Goal: Task Accomplishment & Management: Manage account settings

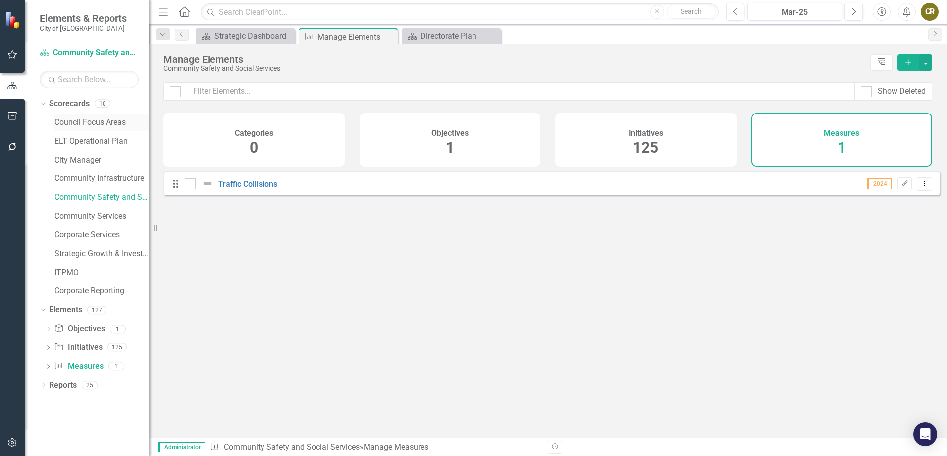
click at [91, 124] on link "Council Focus Areas" at bounding box center [101, 122] width 94 height 11
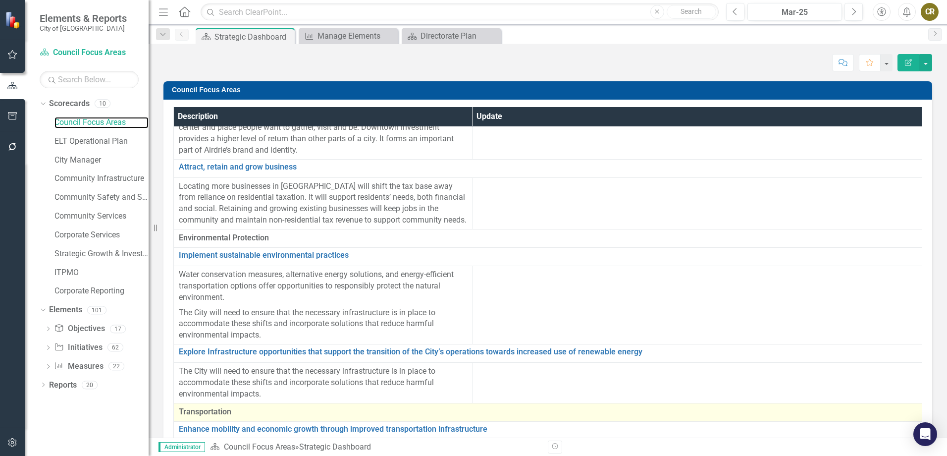
scroll to position [149, 0]
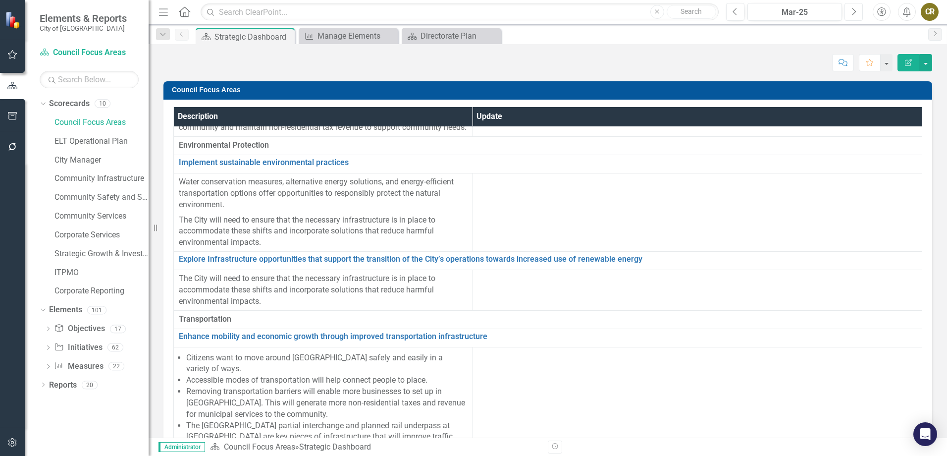
click at [853, 13] on icon "Next" at bounding box center [853, 11] width 5 height 9
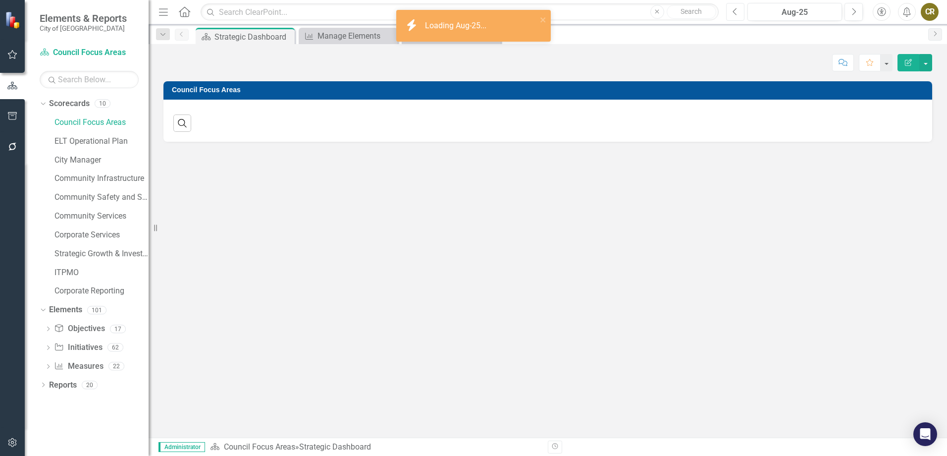
click at [737, 11] on button "Previous" at bounding box center [735, 12] width 18 height 18
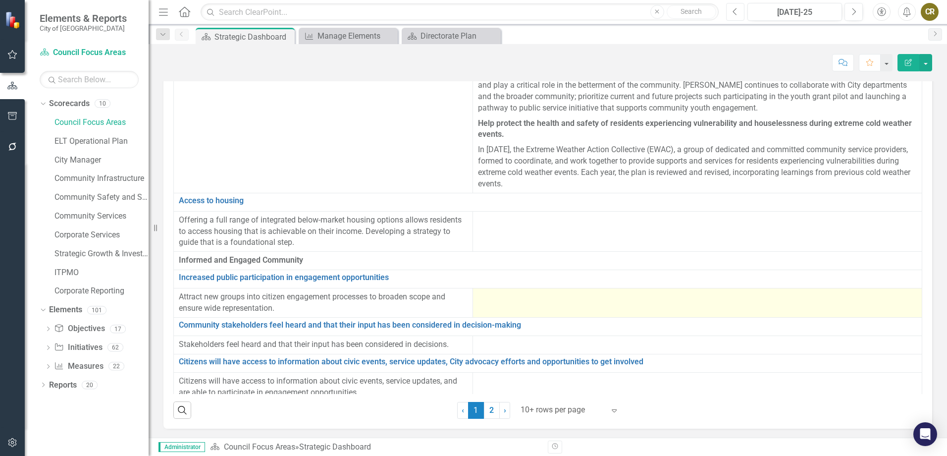
scroll to position [56, 0]
click at [544, 295] on td at bounding box center [697, 301] width 449 height 29
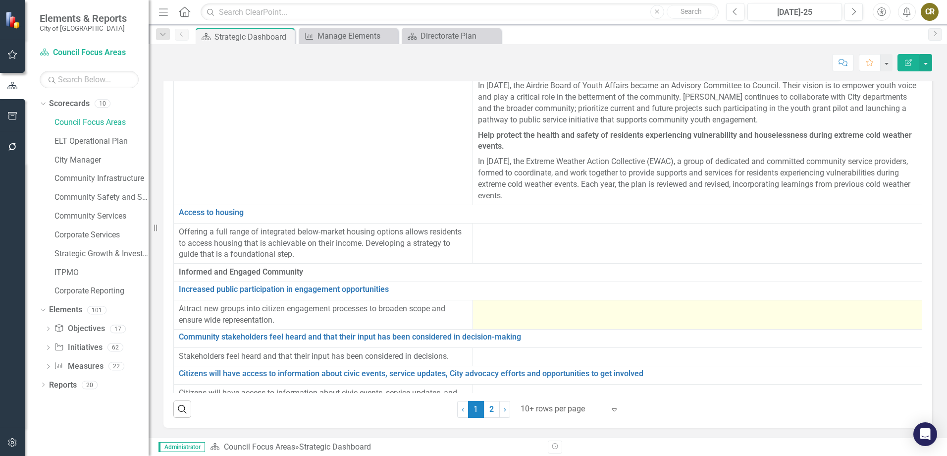
scroll to position [1690, 0]
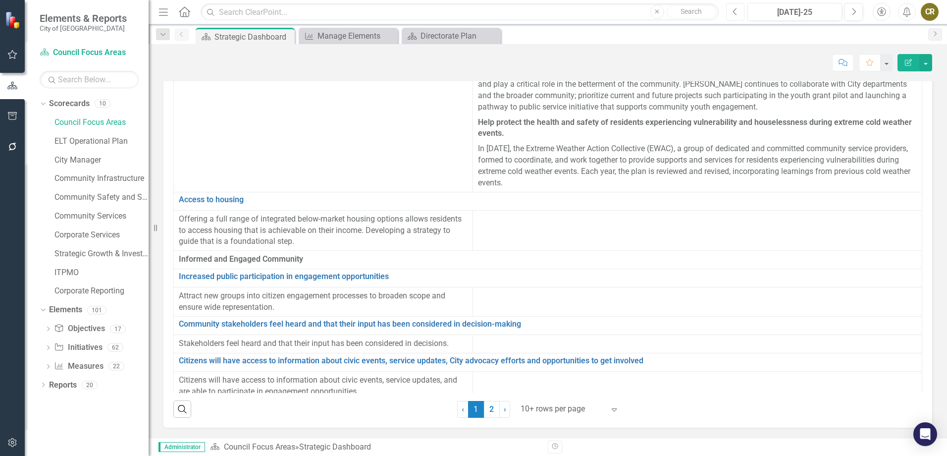
click at [736, 13] on icon "Previous" at bounding box center [735, 11] width 5 height 9
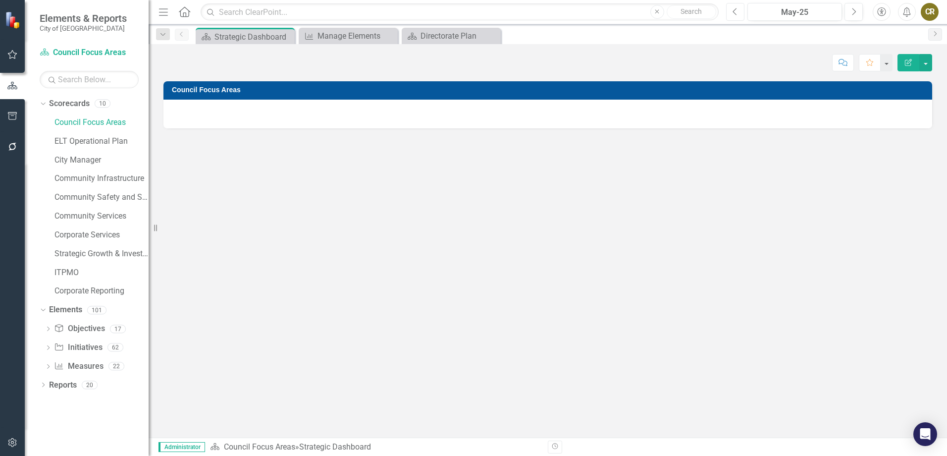
click at [736, 13] on icon "Previous" at bounding box center [735, 11] width 5 height 9
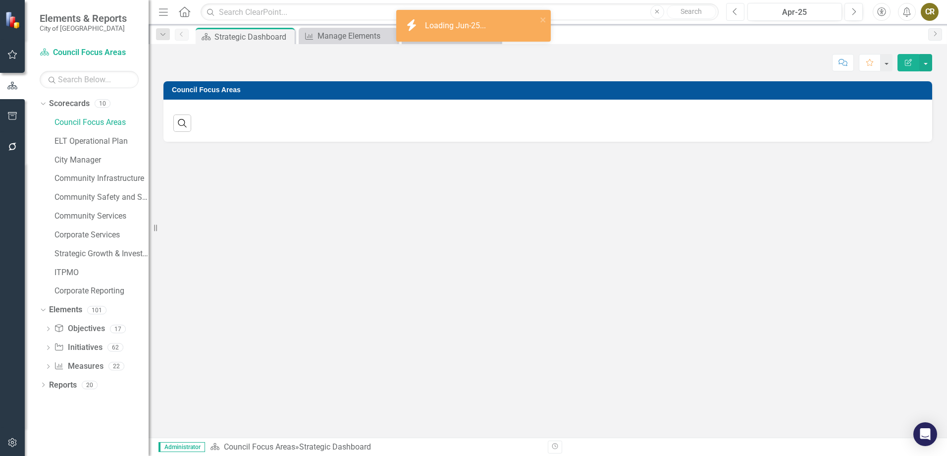
click at [736, 13] on icon "Previous" at bounding box center [735, 11] width 5 height 9
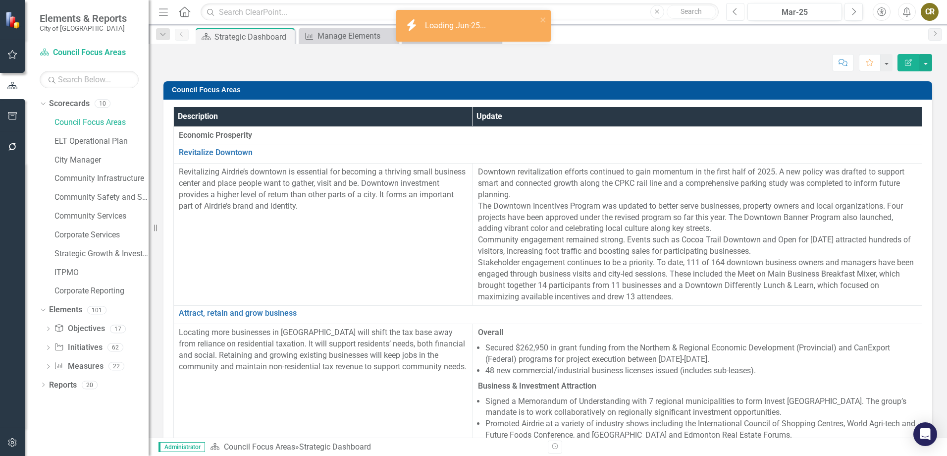
click at [736, 13] on icon "Previous" at bounding box center [735, 11] width 5 height 9
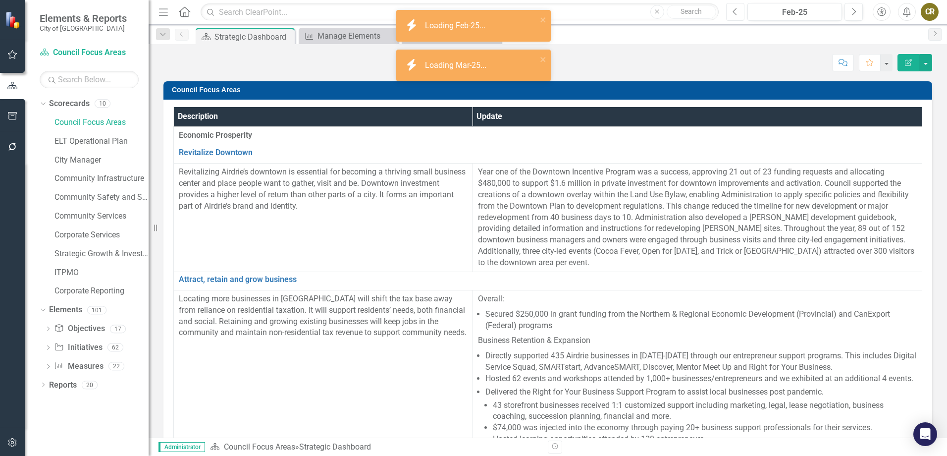
click at [736, 13] on icon "Previous" at bounding box center [735, 11] width 5 height 9
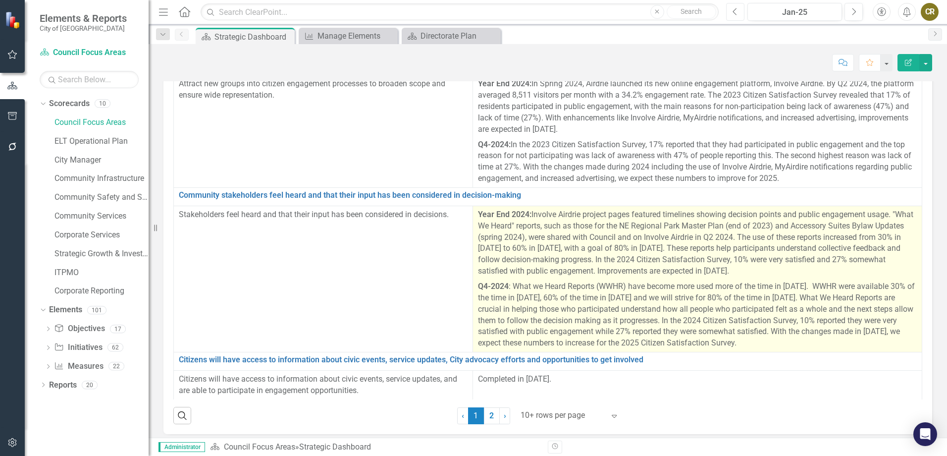
scroll to position [2221, 0]
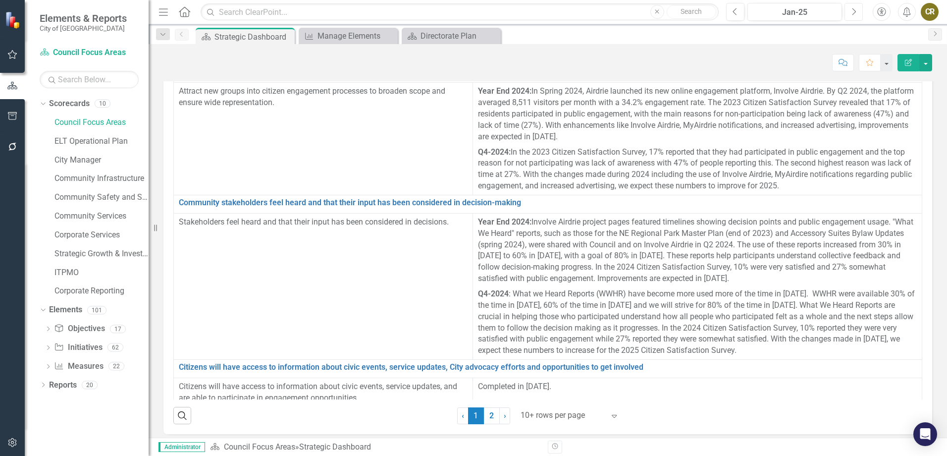
click at [848, 14] on button "Next" at bounding box center [853, 12] width 18 height 18
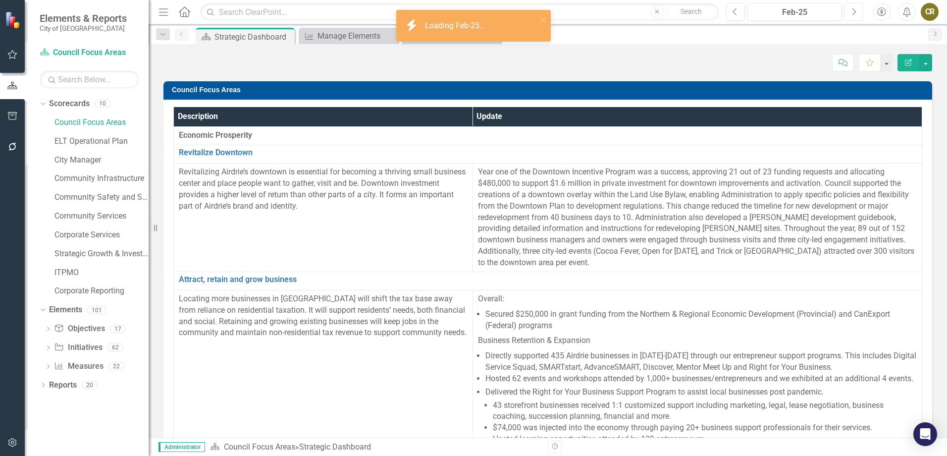
click at [848, 14] on button "Next" at bounding box center [853, 12] width 18 height 18
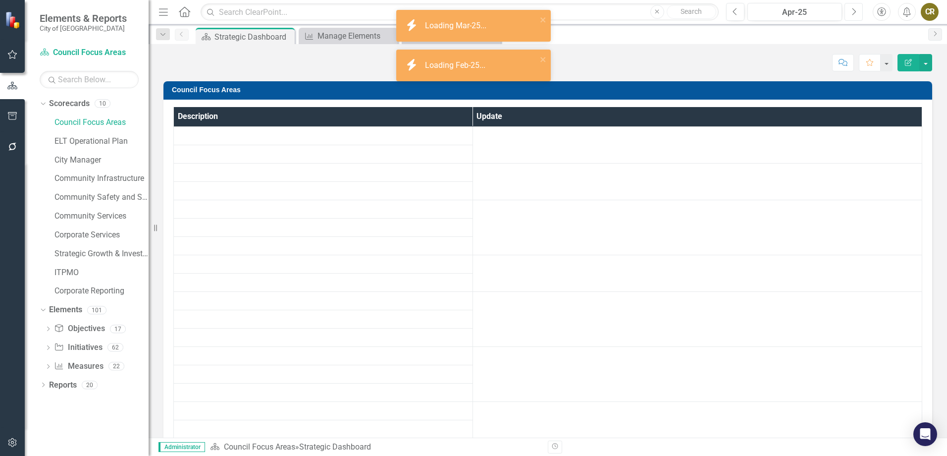
click at [848, 14] on button "Next" at bounding box center [853, 12] width 18 height 18
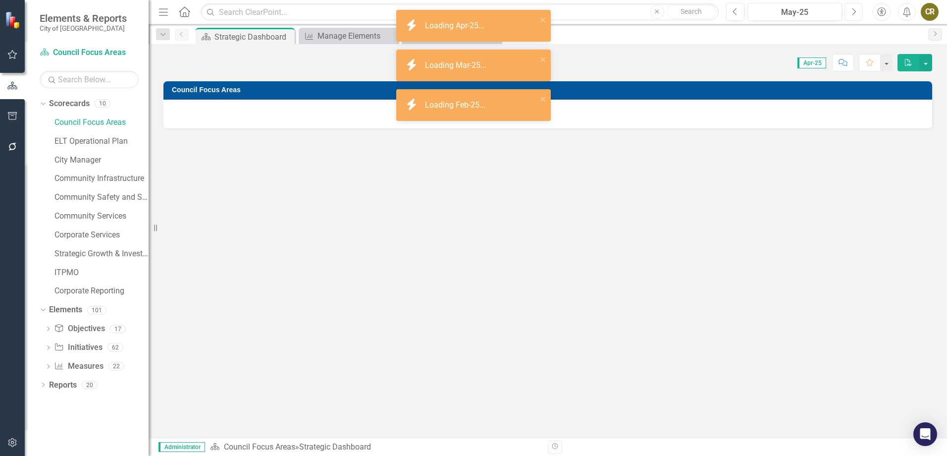
click at [848, 14] on button "Next" at bounding box center [853, 12] width 18 height 18
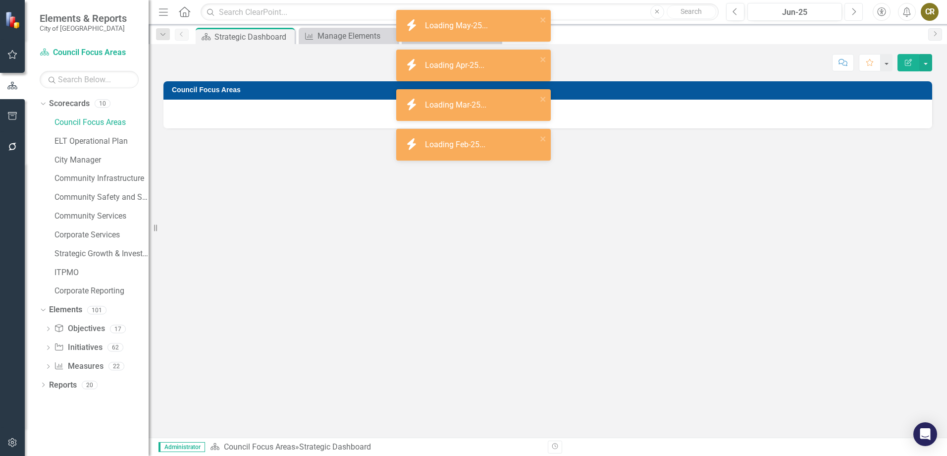
click at [848, 14] on button "Next" at bounding box center [853, 12] width 18 height 18
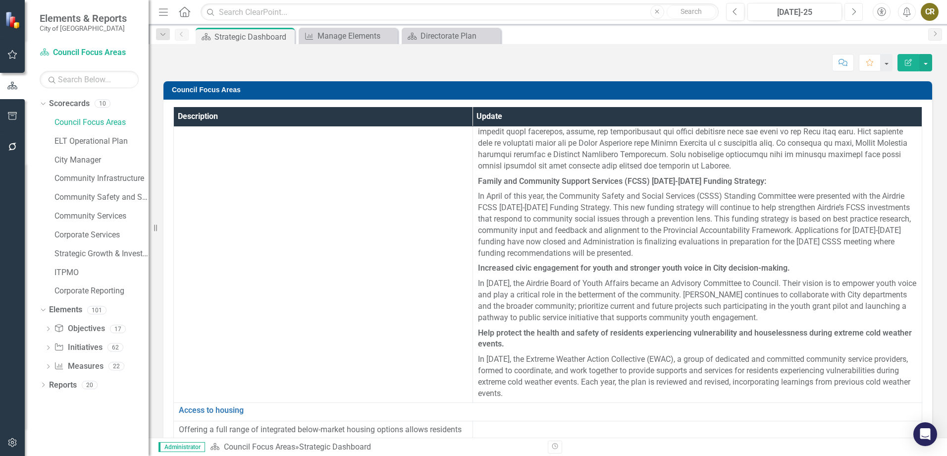
scroll to position [1690, 0]
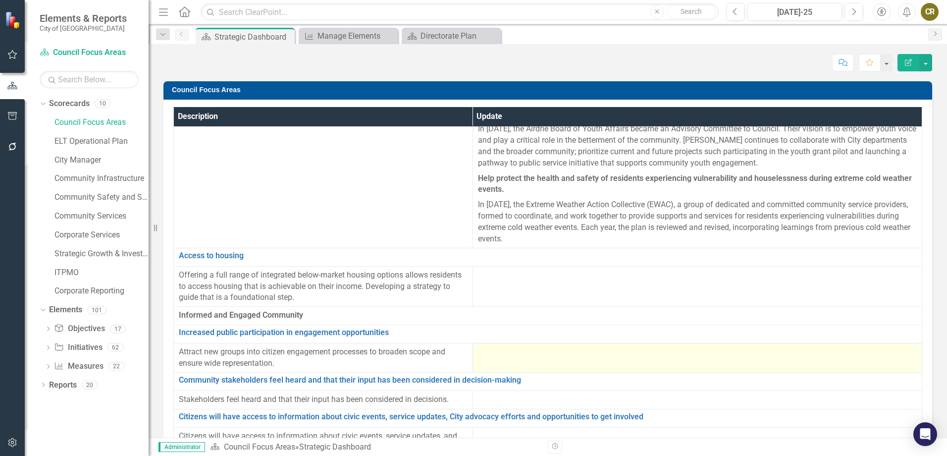
click at [512, 343] on td at bounding box center [697, 357] width 449 height 29
click at [513, 346] on div at bounding box center [697, 352] width 439 height 12
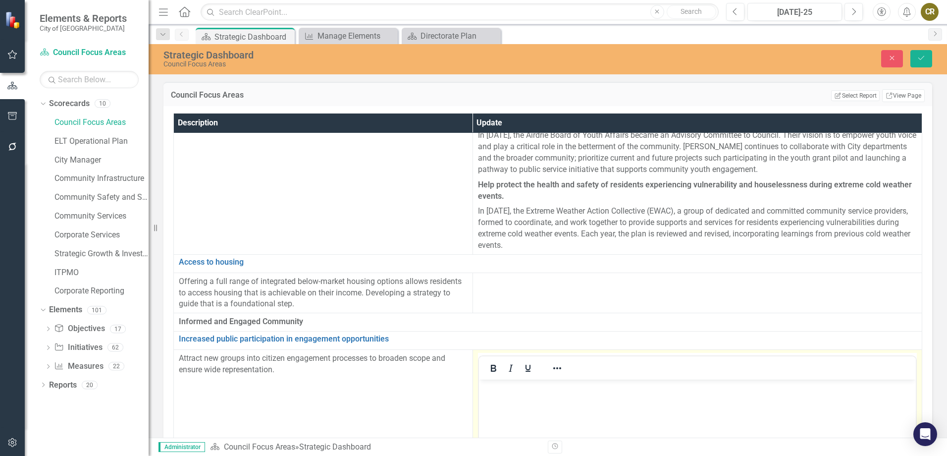
scroll to position [0, 0]
click at [504, 390] on p "Rich Text Area. Press ALT-0 for help." at bounding box center [697, 388] width 432 height 12
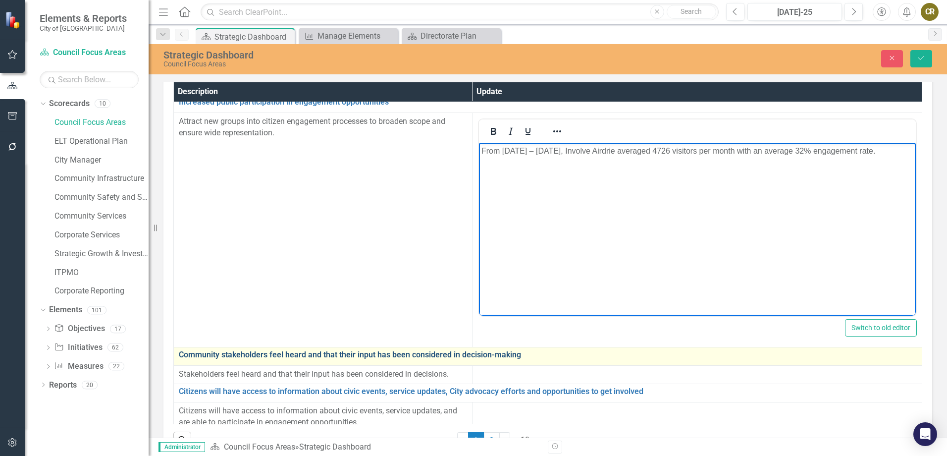
scroll to position [62, 0]
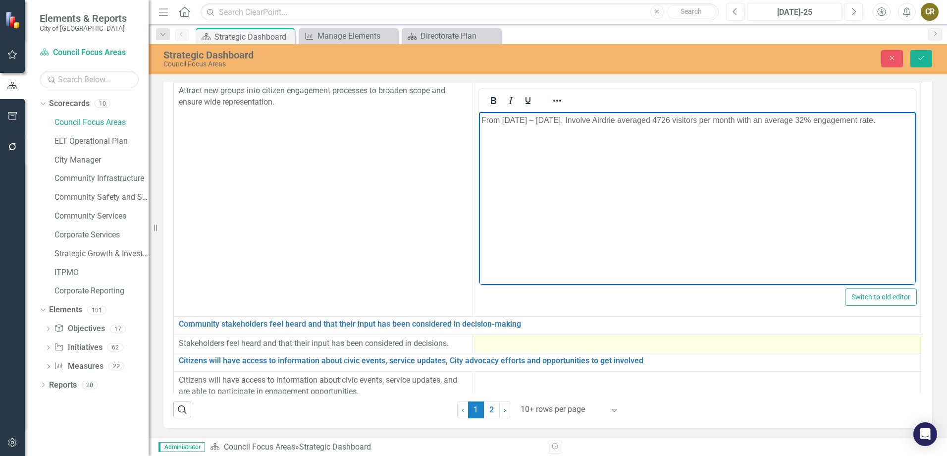
click at [488, 343] on td at bounding box center [697, 344] width 449 height 18
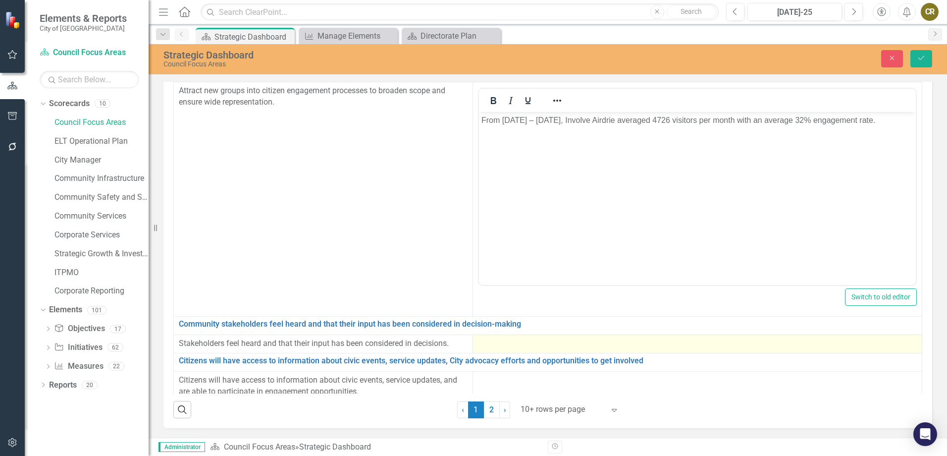
click at [488, 339] on div at bounding box center [697, 344] width 439 height 12
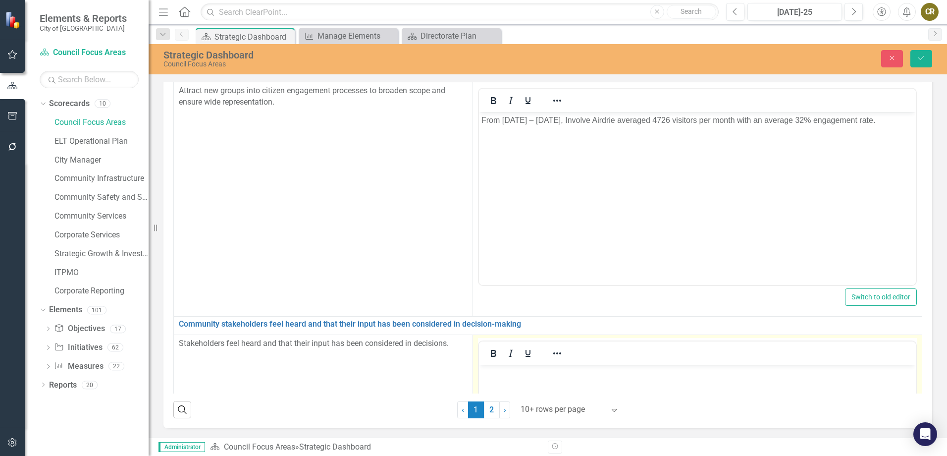
scroll to position [0, 0]
click at [510, 376] on p "Rich Text Area. Press ALT-0 for help." at bounding box center [697, 373] width 432 height 12
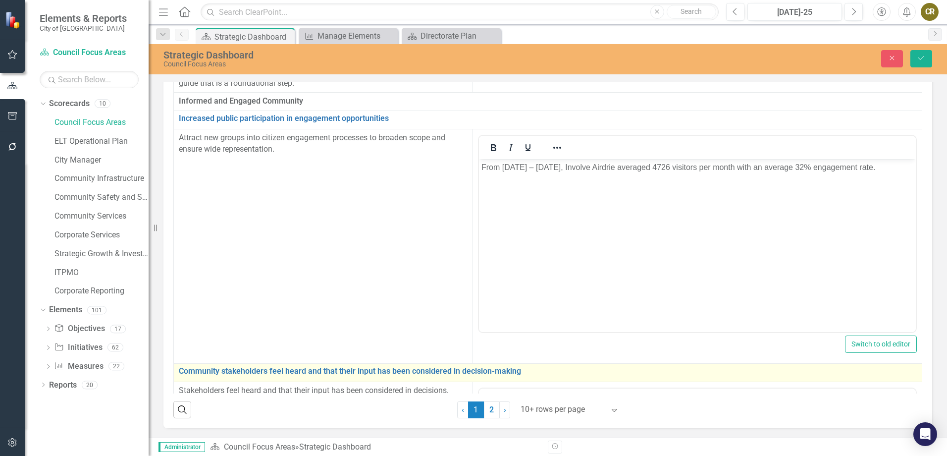
scroll to position [1846, 0]
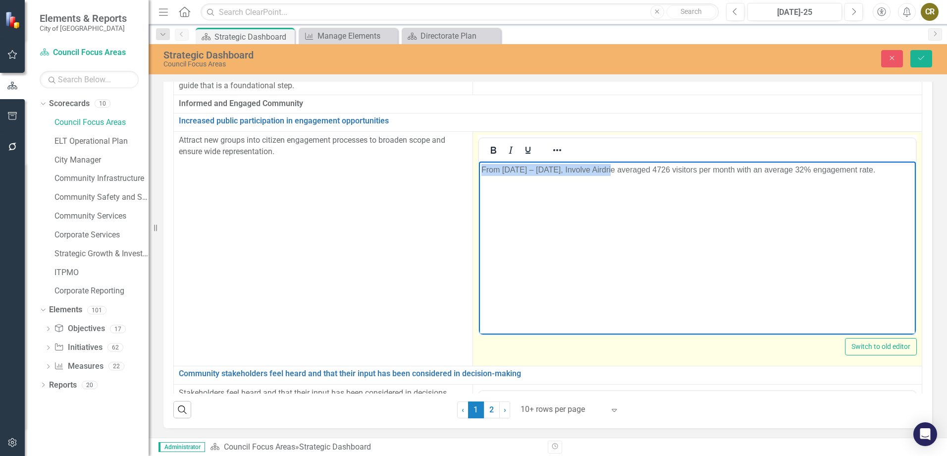
drag, startPoint x: 480, startPoint y: 170, endPoint x: 617, endPoint y: 163, distance: 136.9
click at [617, 163] on body "From [DATE] – [DATE], Involve Airdrie averaged 4726 visitors per month with an …" at bounding box center [696, 235] width 437 height 149
copy span "From [DATE] – [DATE]"
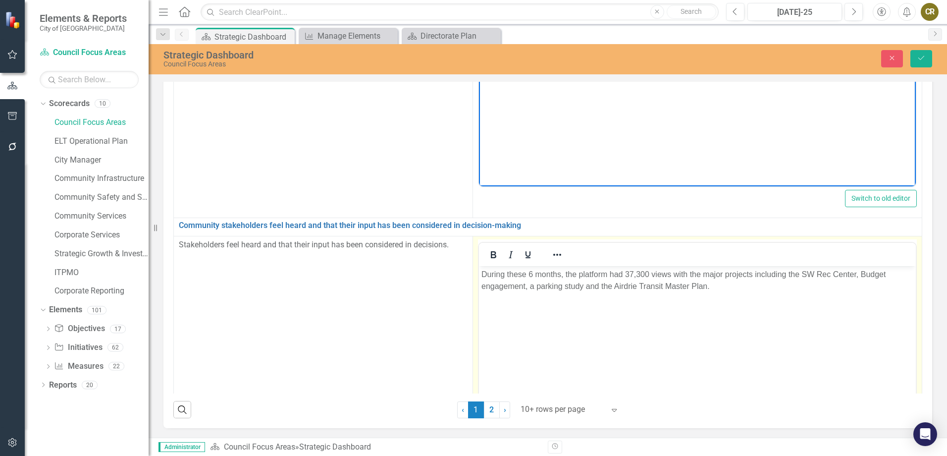
scroll to position [1995, 0]
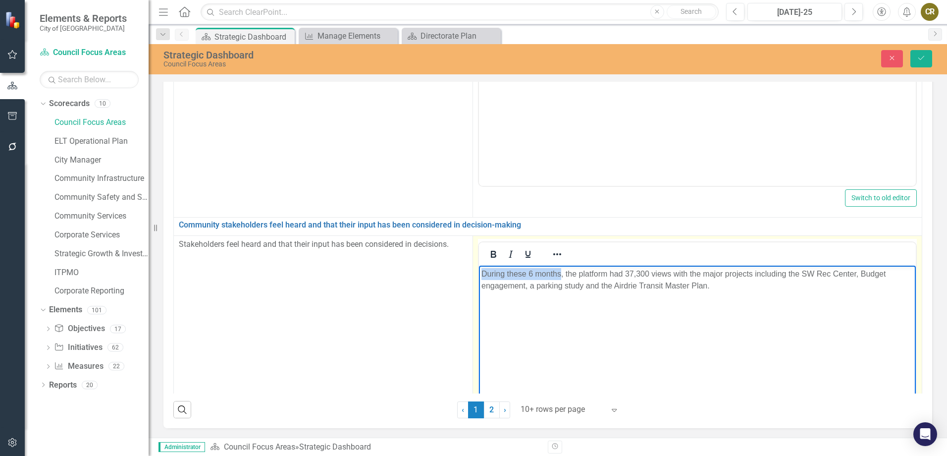
drag, startPoint x: 560, startPoint y: 273, endPoint x: 499, endPoint y: 275, distance: 61.0
click at [478, 275] on html "During these 6 months, the platform had 37,300 views with the major projects in…" at bounding box center [696, 339] width 437 height 149
click at [662, 272] on span "From [DATE] – [DATE], the platform had 37,300 views with the major projects inc…" at bounding box center [683, 279] width 404 height 20
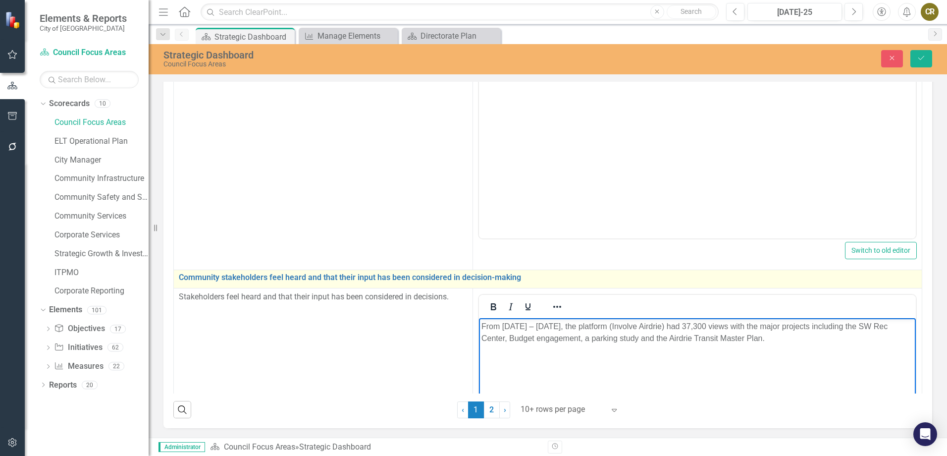
scroll to position [1846, 0]
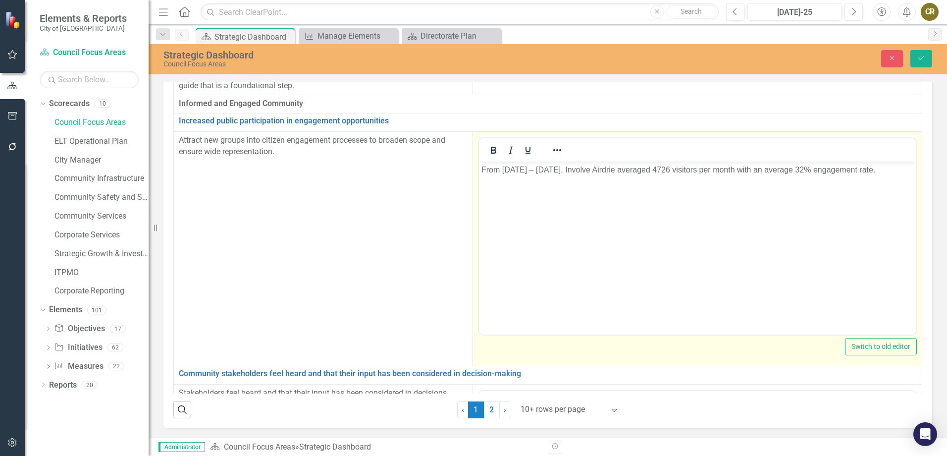
click at [557, 176] on p "From [DATE] – [DATE], Involve Airdrie averaged 4726 visitors per month with an …" at bounding box center [697, 170] width 432 height 12
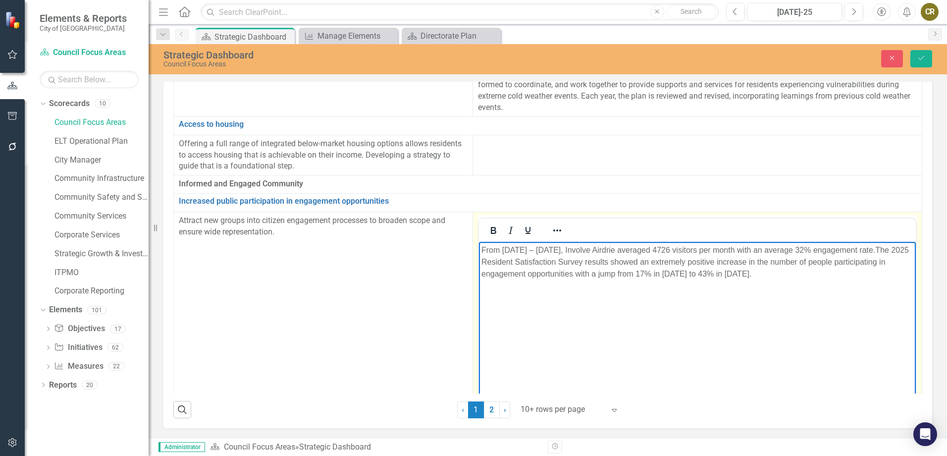
scroll to position [1765, 0]
click at [480, 250] on body "From [DATE] – [DATE], Involve Airdrie averaged 4726 visitors per month with an …" at bounding box center [696, 317] width 437 height 149
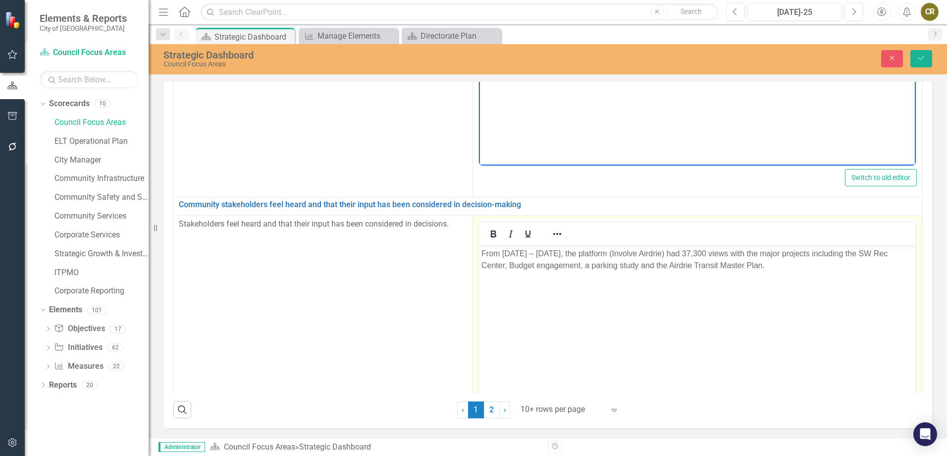
scroll to position [2111, 0]
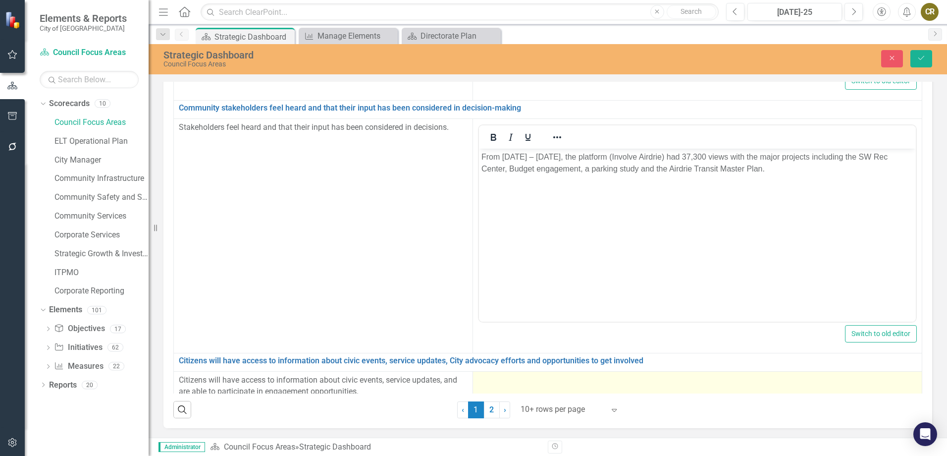
click at [524, 374] on div at bounding box center [697, 380] width 439 height 12
click at [517, 379] on td at bounding box center [697, 385] width 449 height 29
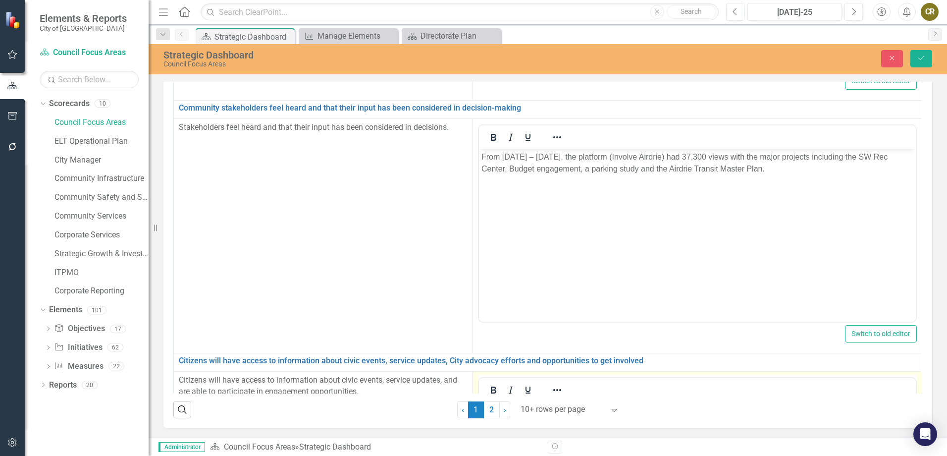
scroll to position [2260, 0]
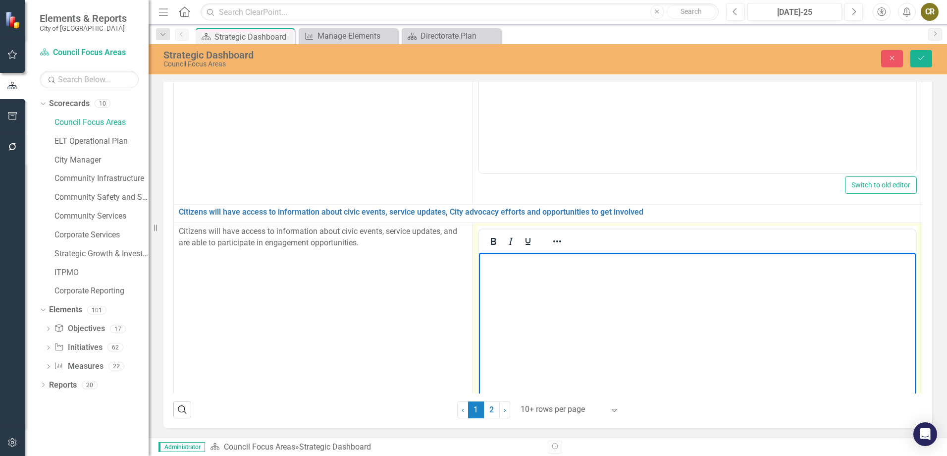
click at [523, 284] on body "Rich Text Area. Press ALT-0 for help." at bounding box center [696, 327] width 437 height 149
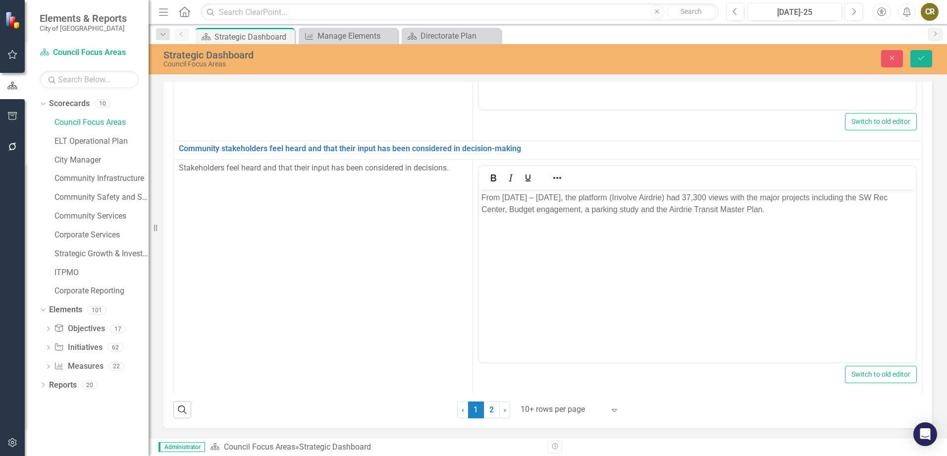
scroll to position [2062, 0]
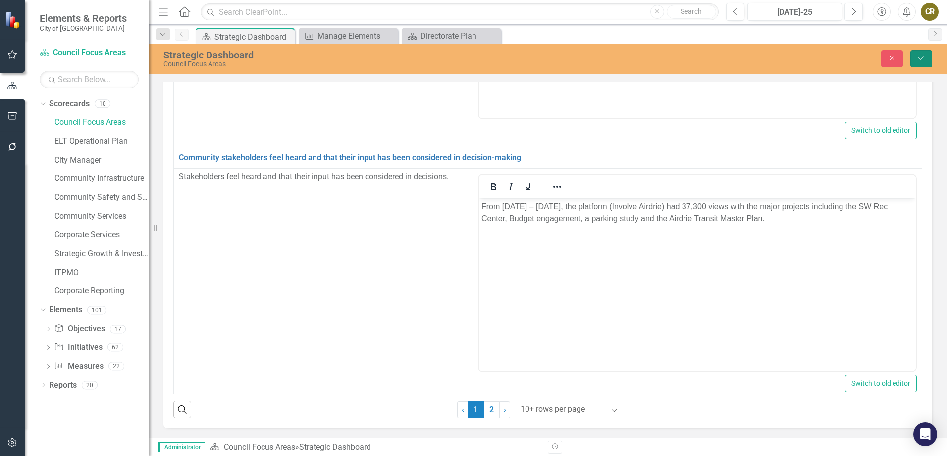
click at [917, 57] on icon "Save" at bounding box center [921, 57] width 9 height 7
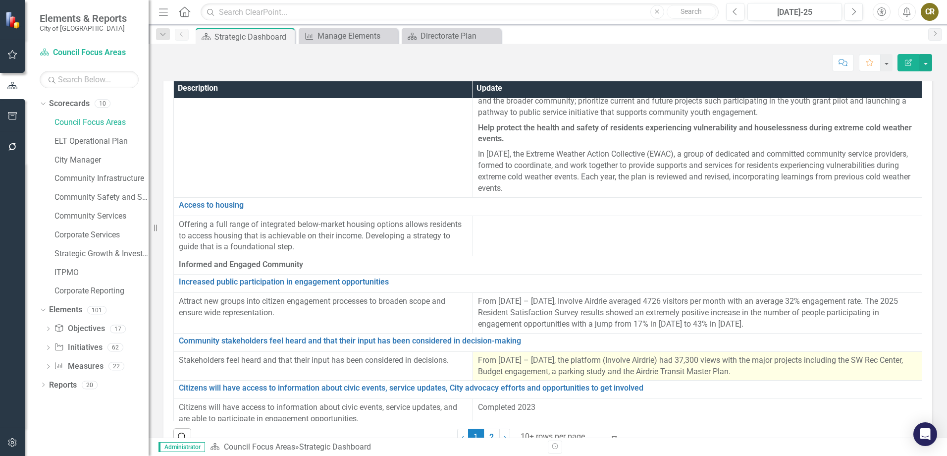
scroll to position [56, 0]
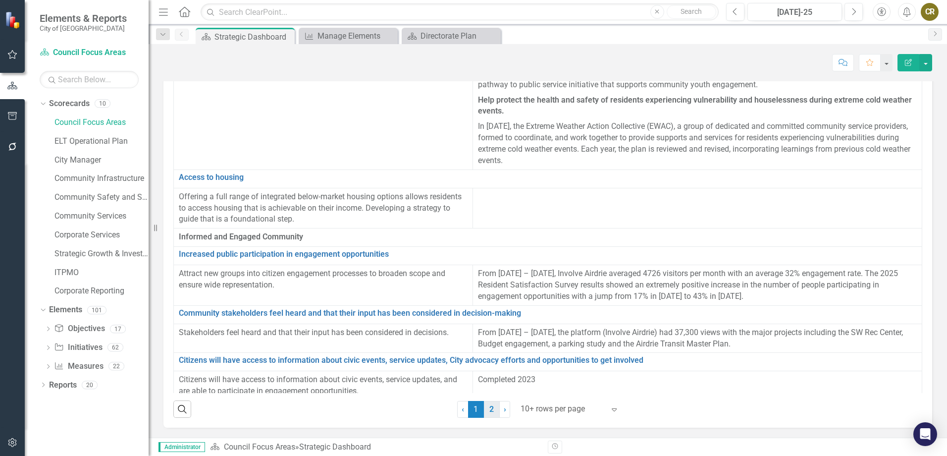
click at [487, 412] on link "2" at bounding box center [492, 409] width 16 height 17
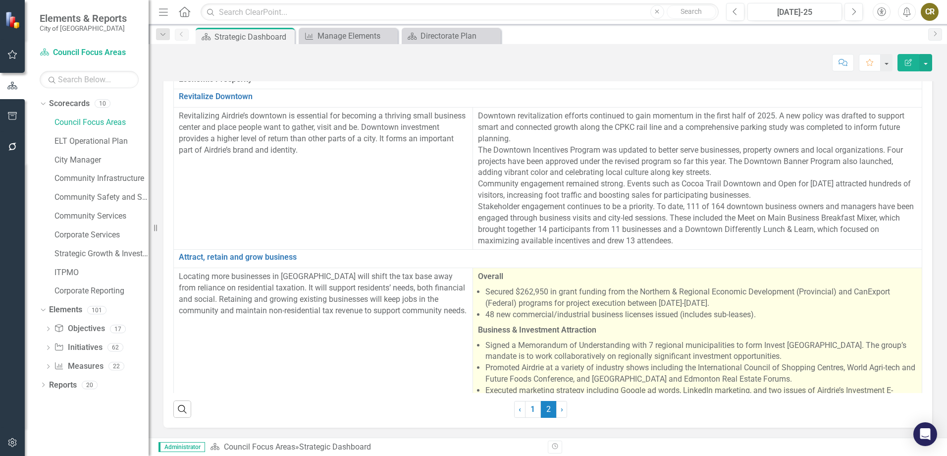
scroll to position [31, 0]
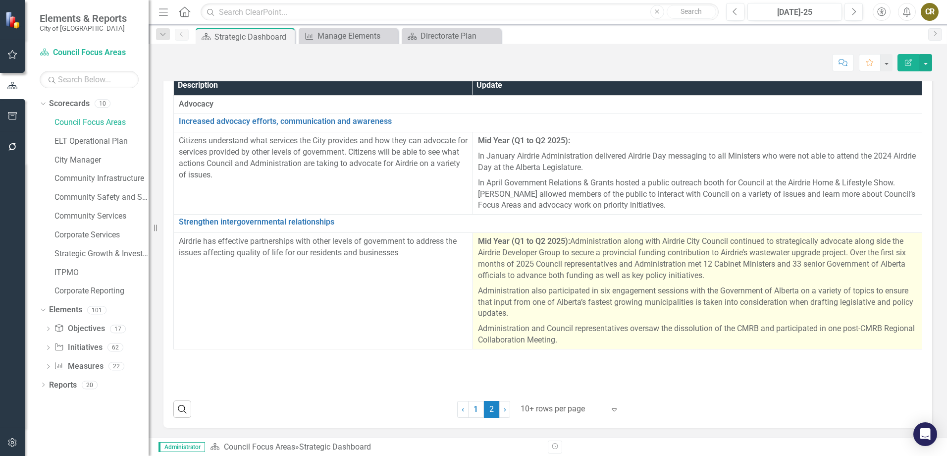
click at [475, 406] on link "1" at bounding box center [476, 409] width 16 height 17
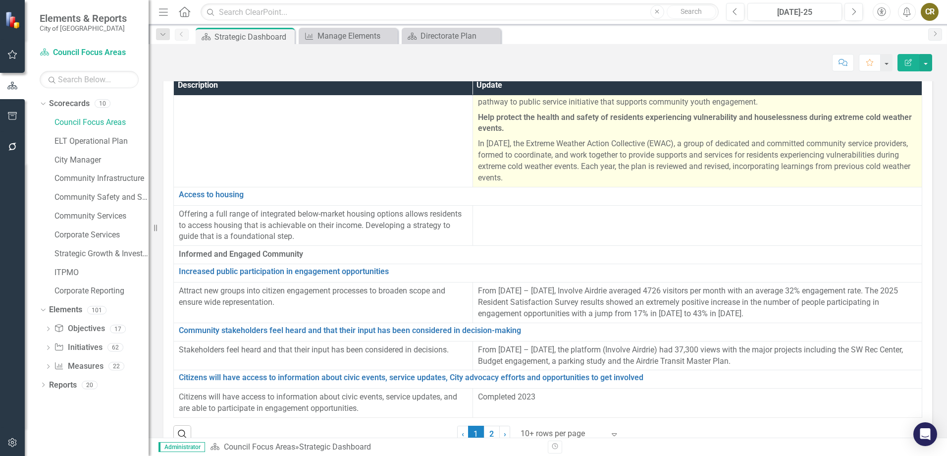
scroll to position [56, 0]
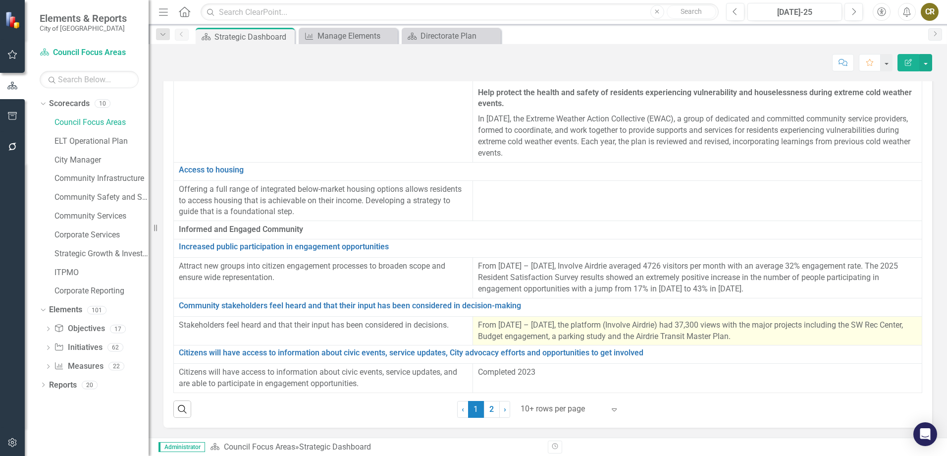
click at [666, 320] on span "From [DATE] – [DATE], the platform (Involve Airdrie) had 37,300 views with the …" at bounding box center [690, 330] width 425 height 21
click at [661, 320] on span "From [DATE] – [DATE], the platform (Involve Airdrie) had 37,300 views with the …" at bounding box center [690, 330] width 425 height 21
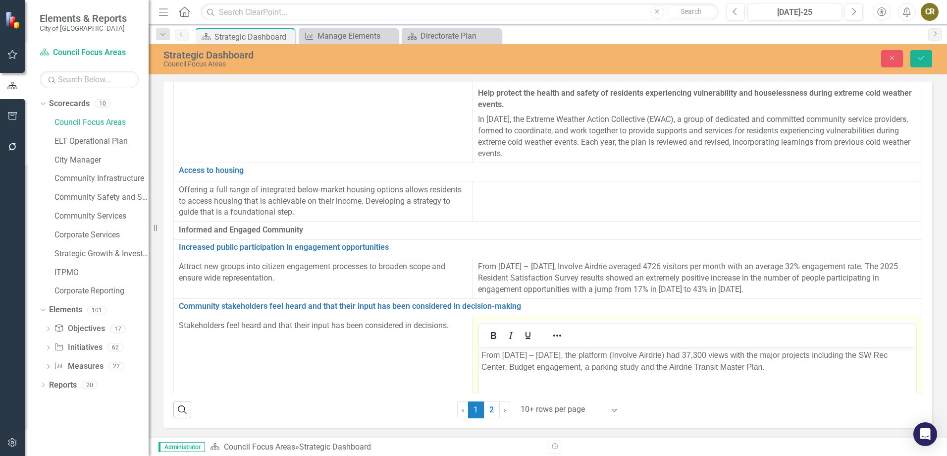
scroll to position [0, 0]
click at [670, 353] on p "From [DATE] – [DATE], the platform (Involve Airdrie) had 37,300 views with the …" at bounding box center [697, 361] width 432 height 24
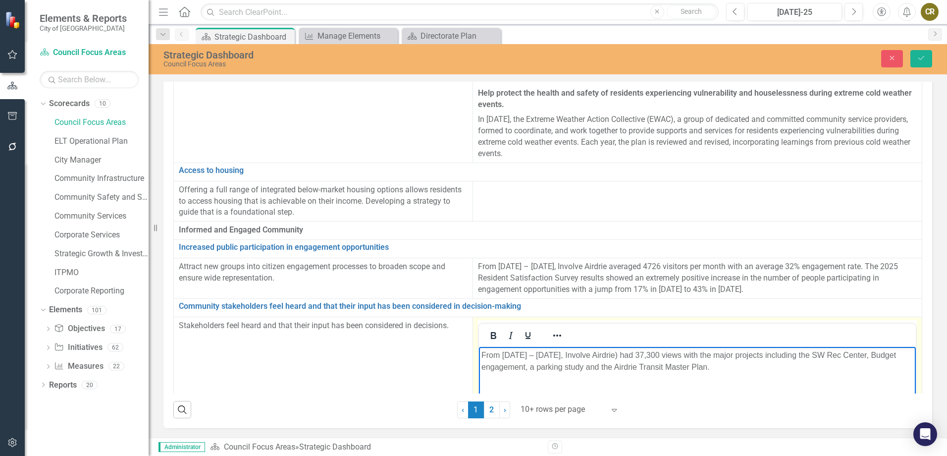
click at [673, 353] on p "From [DATE] – [DATE], Involve Airdrie) had 37,300 views with the major projects…" at bounding box center [697, 361] width 432 height 24
click at [671, 354] on p "From [DATE] – [DATE], Involve Airdrie) had 37,300 views with the major projects…" at bounding box center [697, 361] width 432 height 24
drag, startPoint x: 675, startPoint y: 354, endPoint x: 501, endPoint y: 355, distance: 173.8
click at [501, 355] on p "From [DATE] – [DATE], Involve Airdrie) had 37,300 views with the major projects…" at bounding box center [697, 361] width 432 height 24
click at [532, 356] on p "From [DATE] – [DATE], Involve Airdrie) had 37,300 views with the major projects…" at bounding box center [697, 361] width 432 height 24
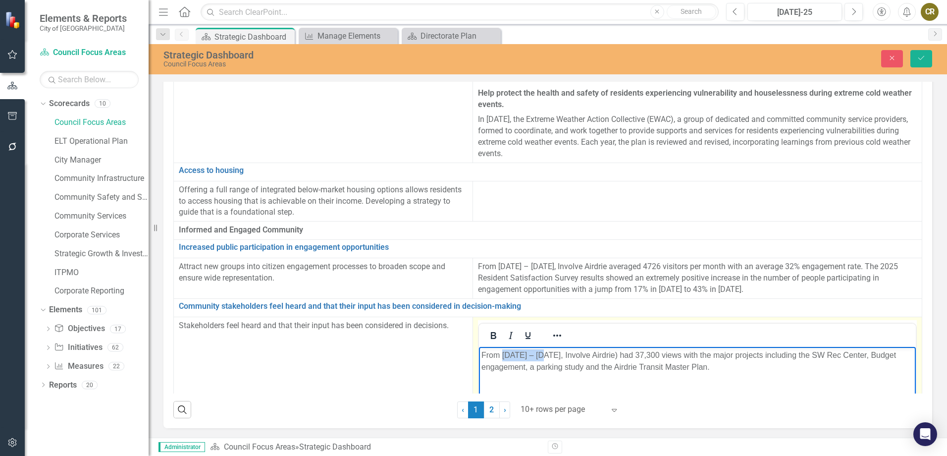
drag, startPoint x: 540, startPoint y: 356, endPoint x: 502, endPoint y: 355, distance: 38.2
click at [502, 355] on p "From [DATE] – [DATE], Involve Airdrie) had 37,300 views with the major projects…" at bounding box center [697, 361] width 432 height 24
drag, startPoint x: 541, startPoint y: 357, endPoint x: 534, endPoint y: 357, distance: 6.9
click at [534, 357] on p "From Q1-2025 – [DATE], Involve Airdrie) had 37,300 views with the major project…" at bounding box center [697, 361] width 432 height 24
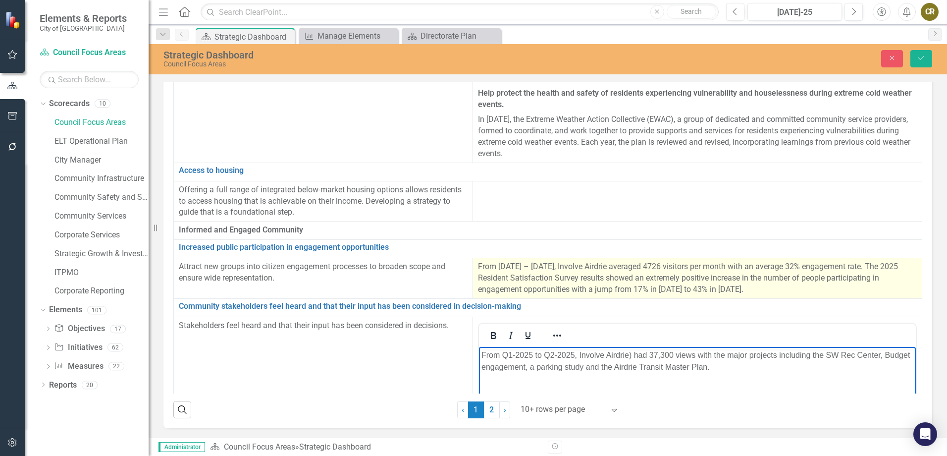
click at [587, 262] on span "From [DATE] – [DATE], Involve Airdrie averaged 4726 visitors per month with an …" at bounding box center [688, 278] width 420 height 32
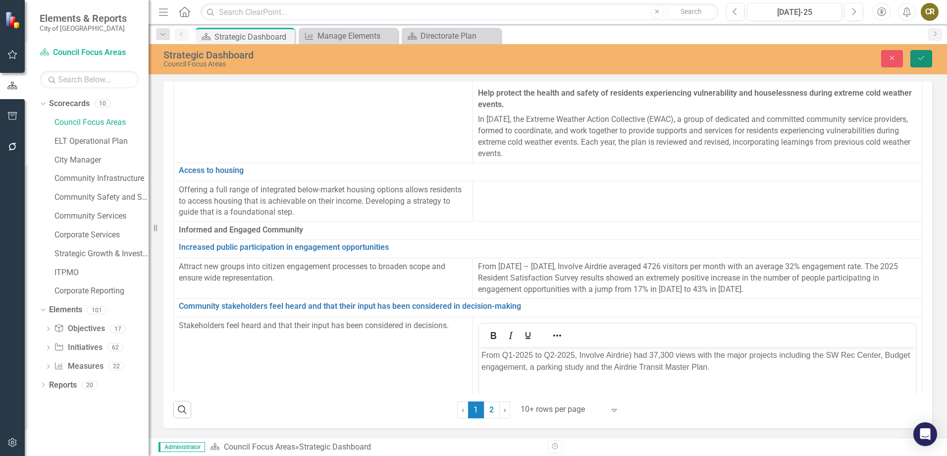
click at [912, 60] on button "Save" at bounding box center [921, 58] width 22 height 17
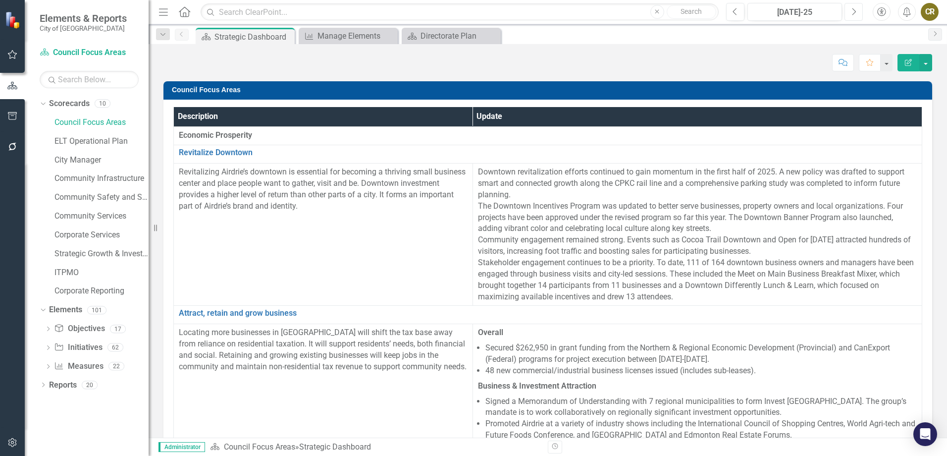
click at [851, 8] on icon "Next" at bounding box center [853, 11] width 5 height 9
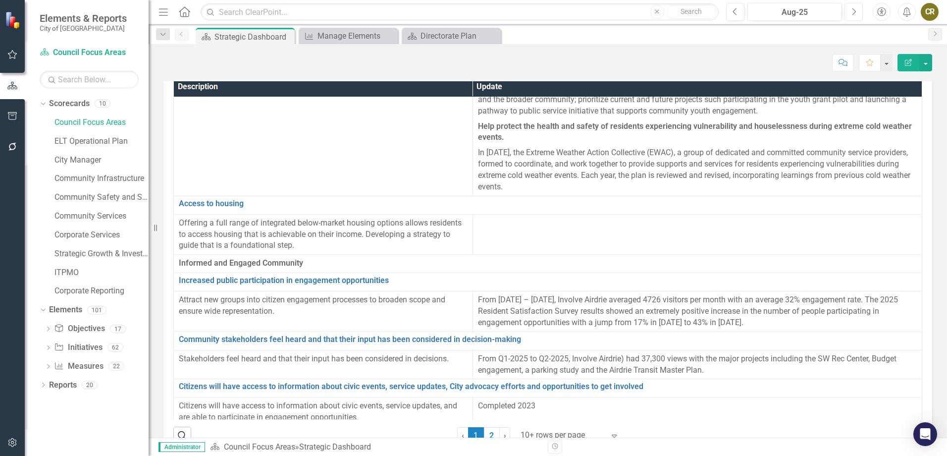
scroll to position [56, 0]
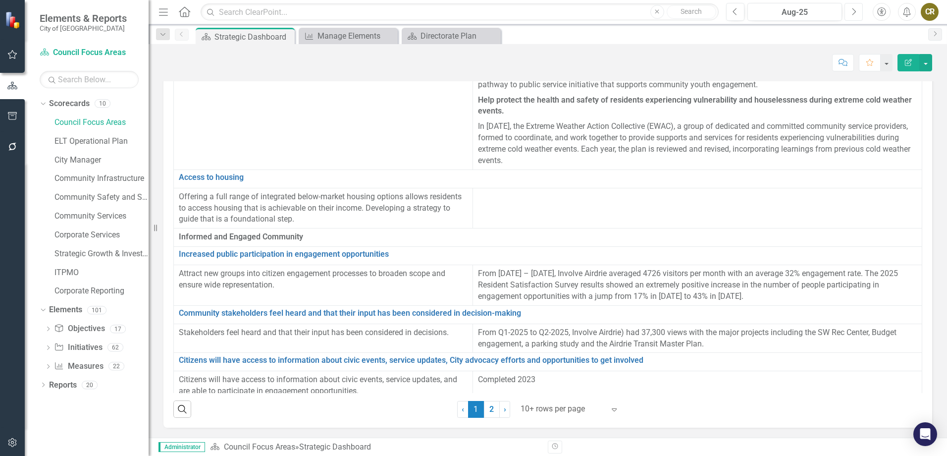
click at [848, 8] on button "Next" at bounding box center [853, 12] width 18 height 18
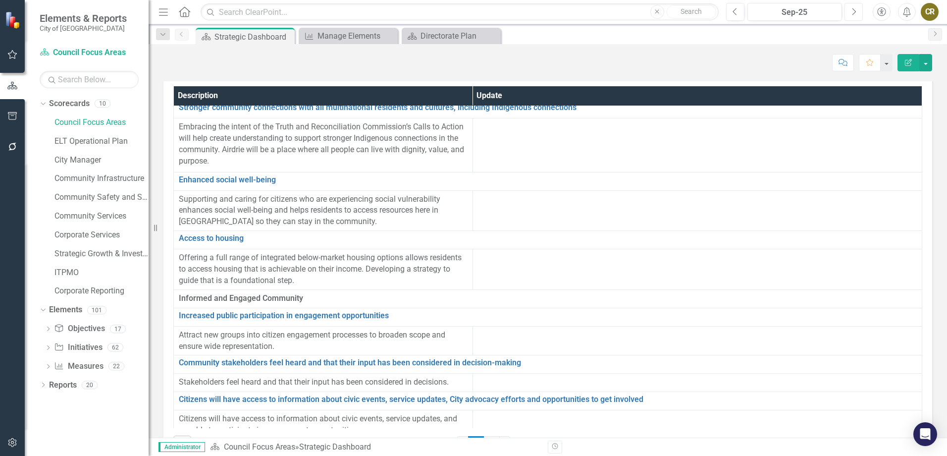
scroll to position [56, 0]
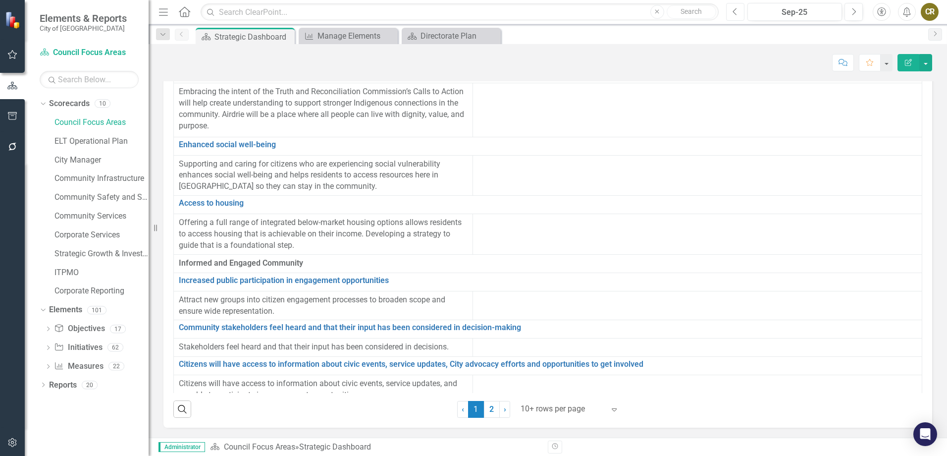
click at [736, 8] on icon "button" at bounding box center [735, 11] width 4 height 7
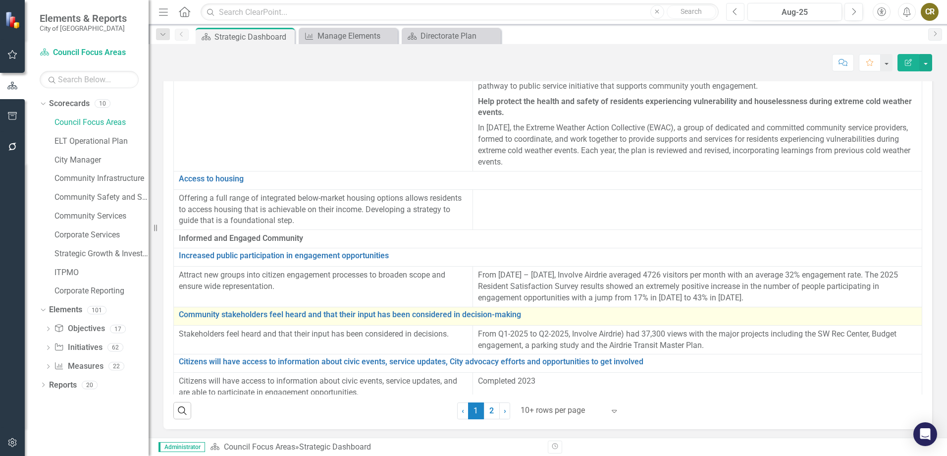
scroll to position [56, 0]
